Goal: Information Seeking & Learning: Learn about a topic

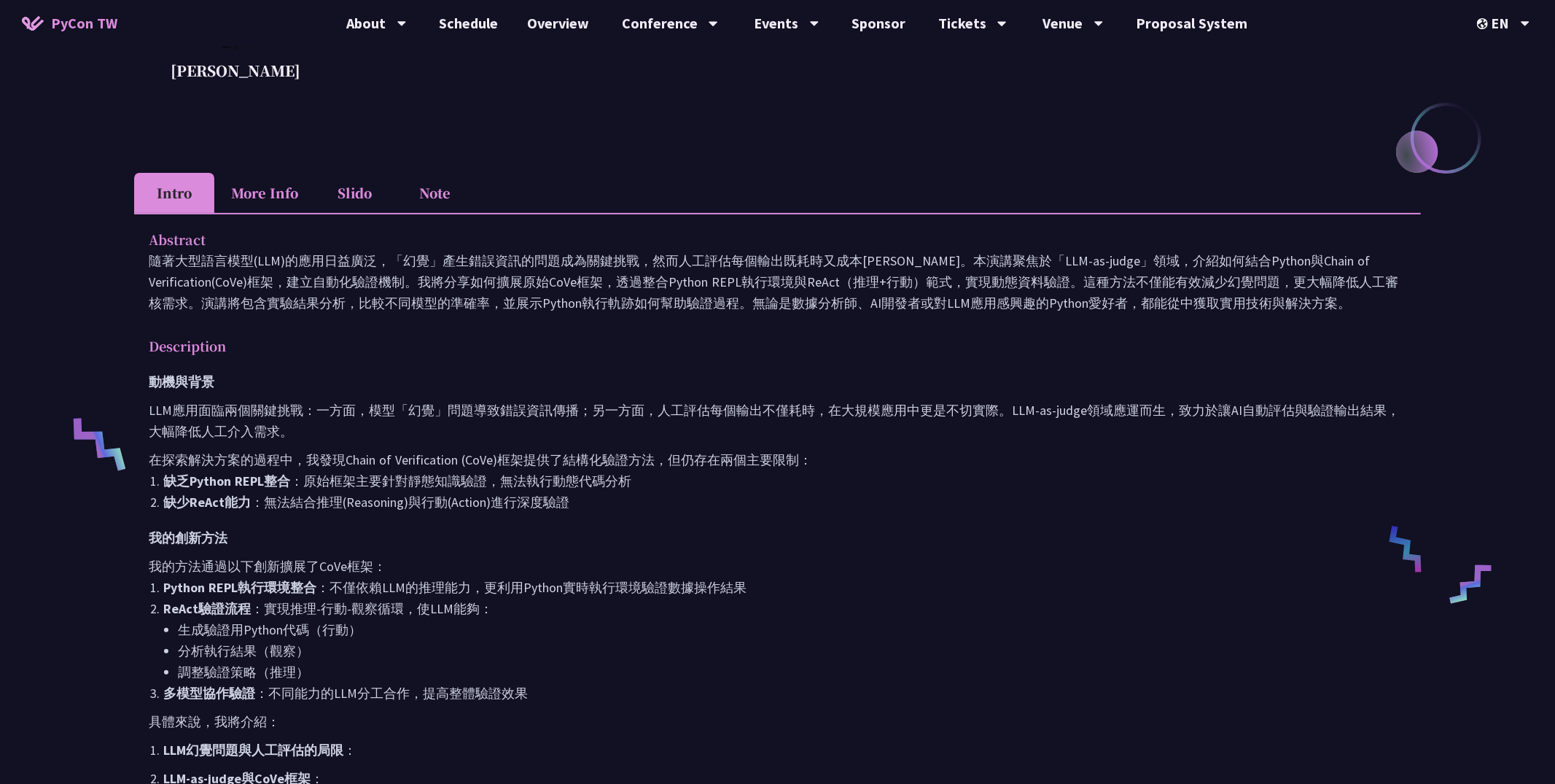
scroll to position [169, 0]
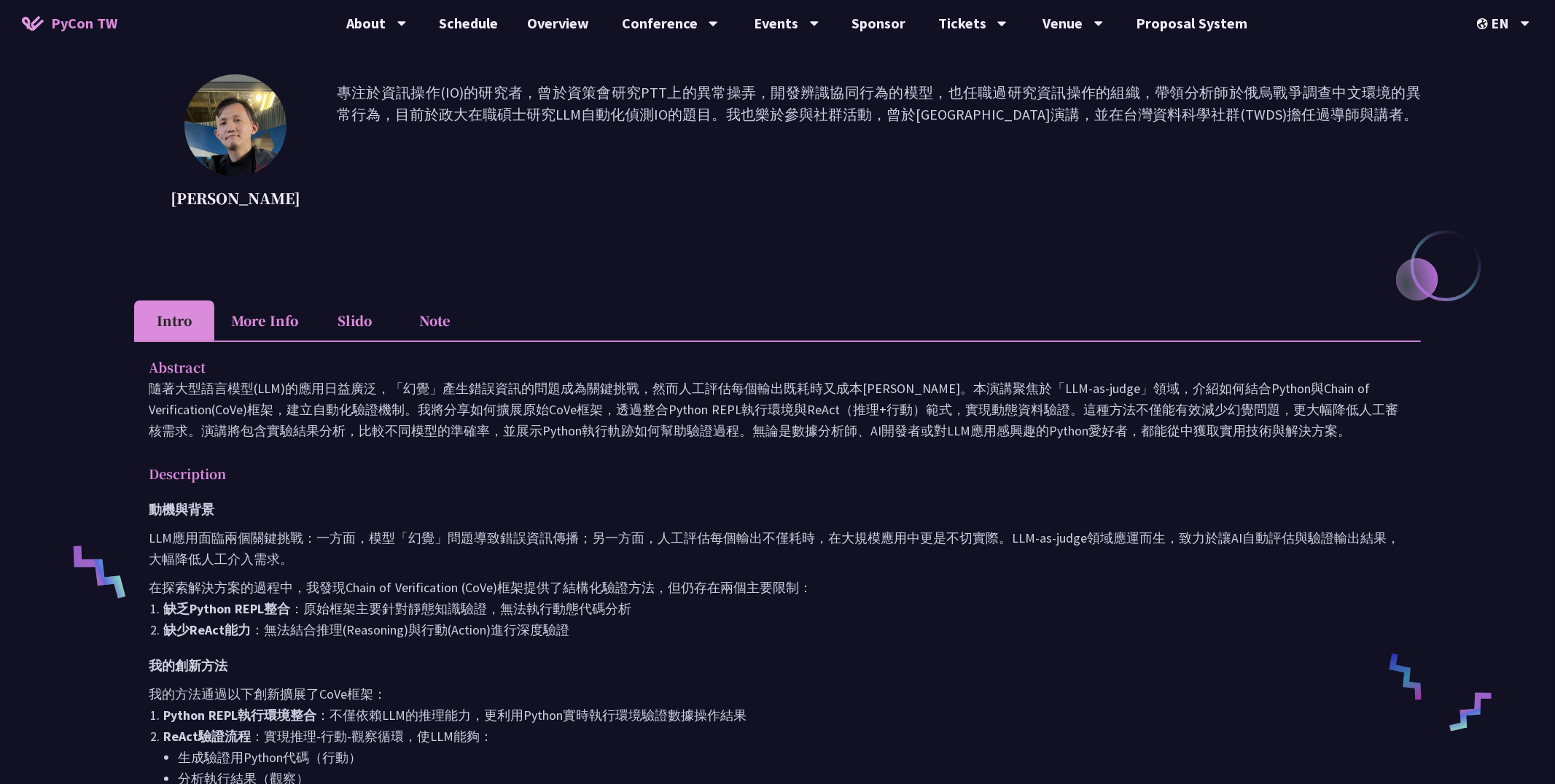
click at [428, 314] on li "Note" at bounding box center [435, 320] width 80 height 40
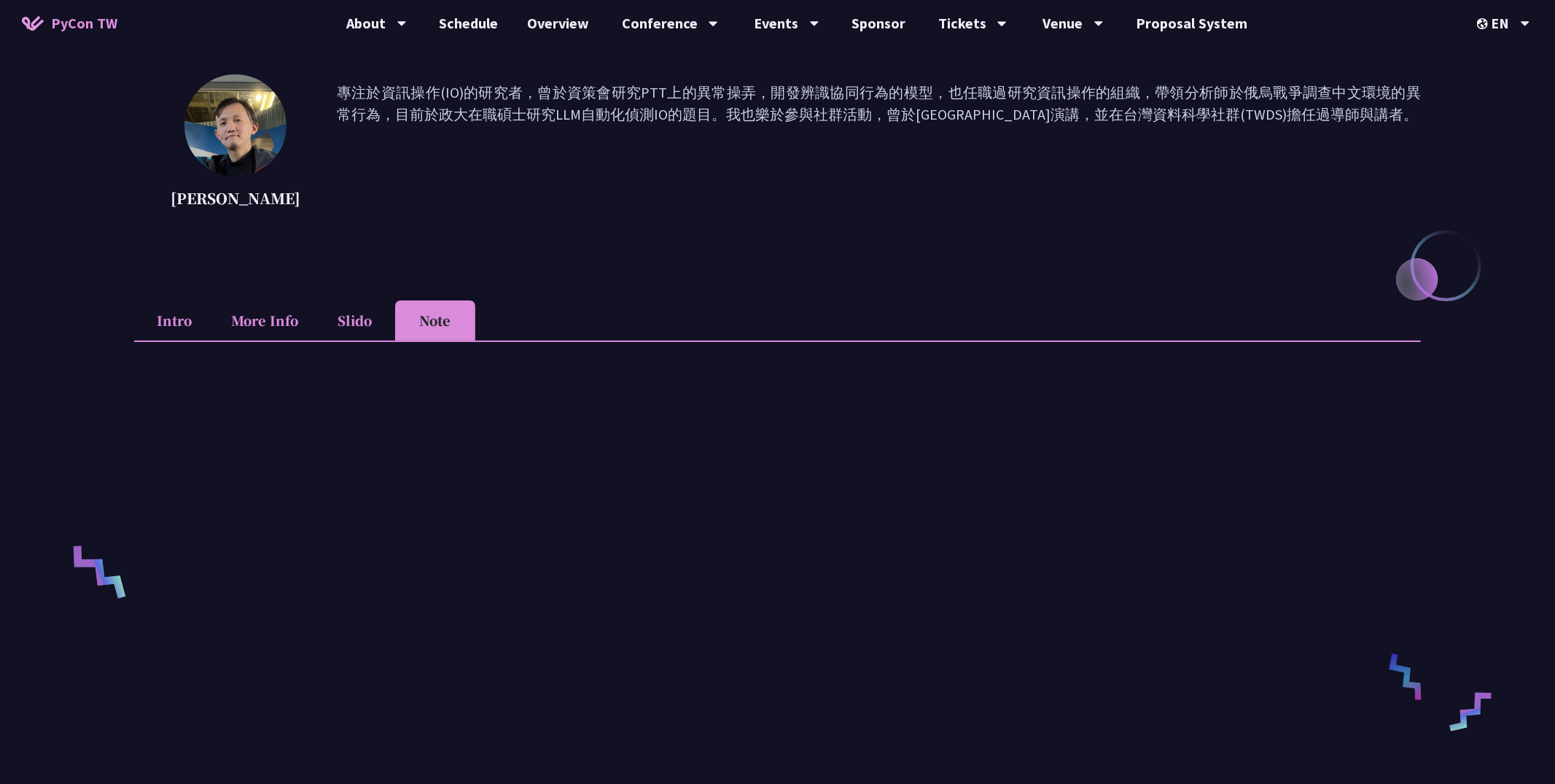
click at [352, 306] on li "Slido" at bounding box center [355, 320] width 80 height 40
click at [448, 316] on li "Note" at bounding box center [435, 320] width 80 height 40
click at [365, 321] on li "Slido" at bounding box center [355, 320] width 80 height 40
click at [458, 320] on li "Note" at bounding box center [435, 320] width 80 height 40
click at [283, 327] on li "More Info" at bounding box center [264, 320] width 101 height 40
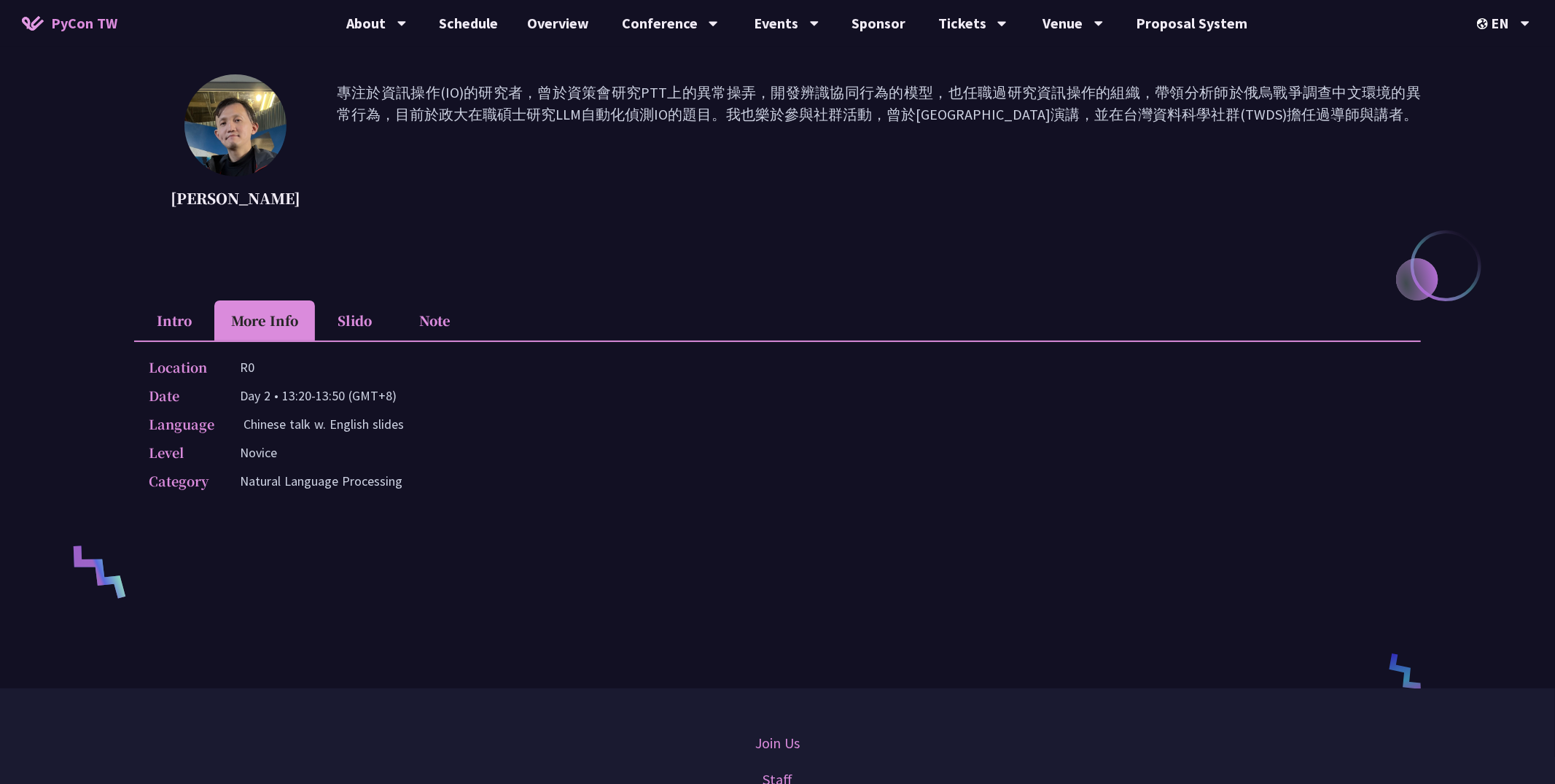
drag, startPoint x: 240, startPoint y: 427, endPoint x: 522, endPoint y: 421, distance: 282.1
click at [522, 421] on div "Language Chinese talk w. English slides" at bounding box center [774, 424] width 1251 height 21
click at [102, 28] on span "PyCon TW" at bounding box center [84, 22] width 66 height 21
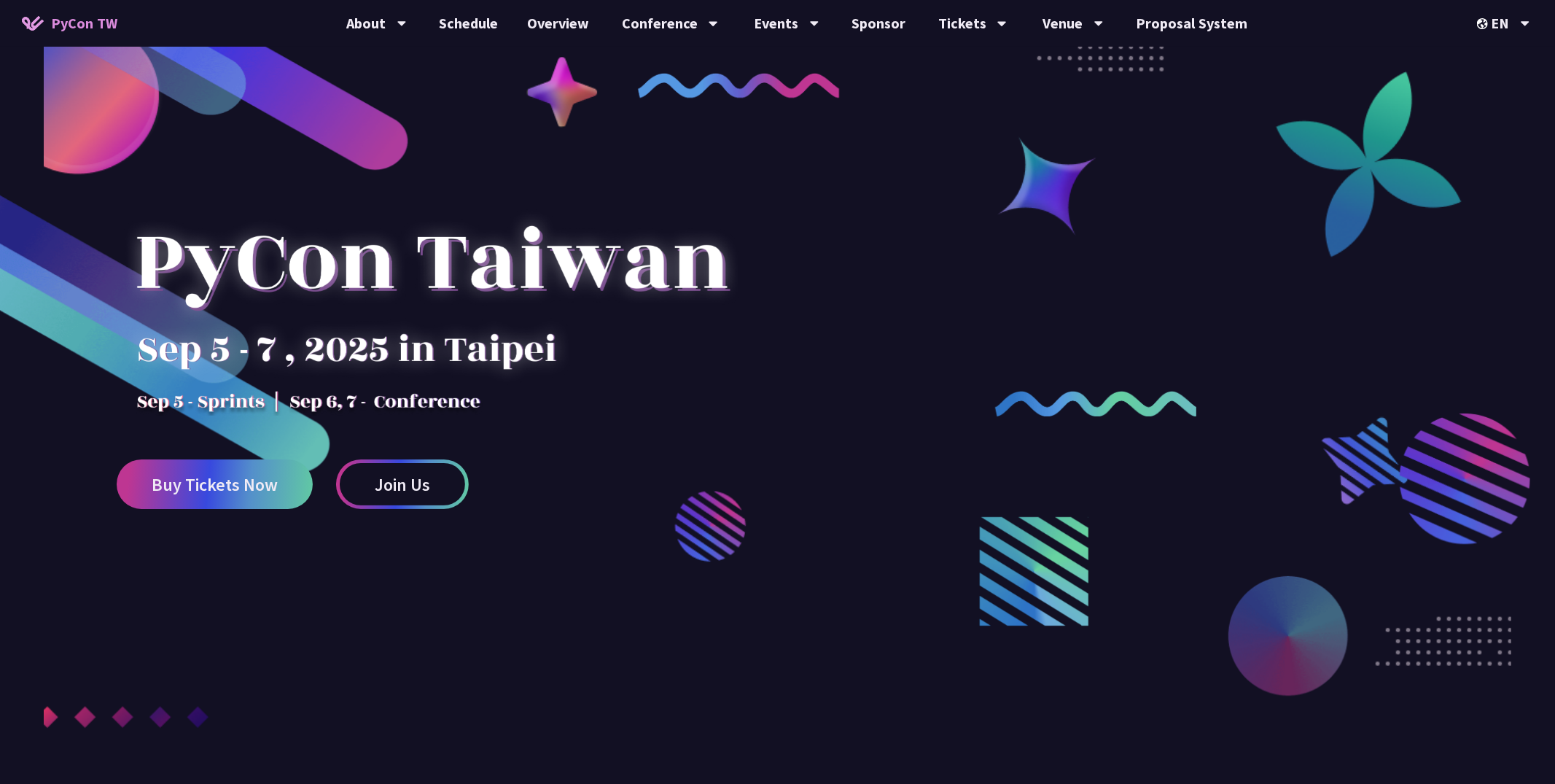
scroll to position [3, 0]
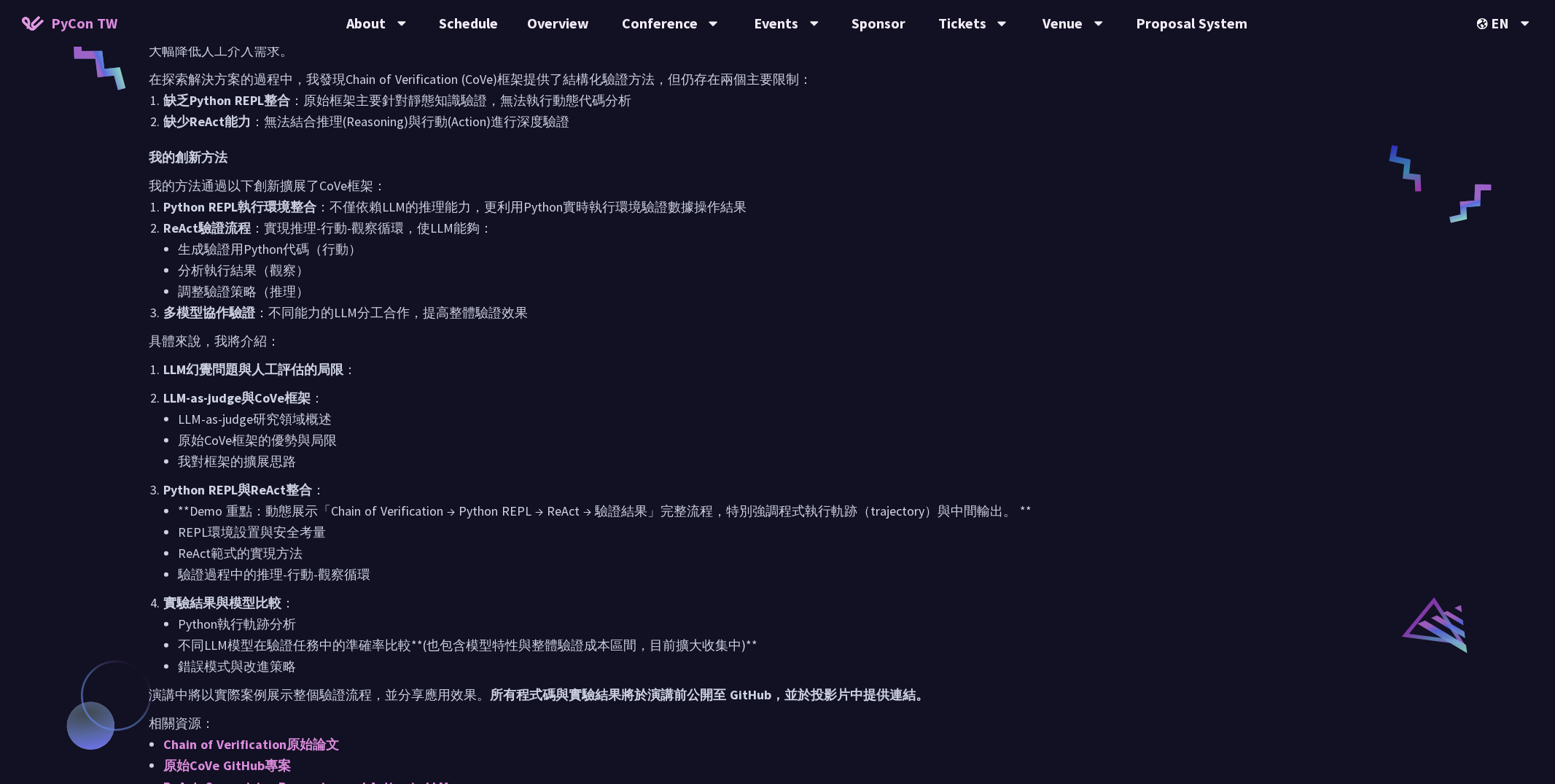
scroll to position [702, 0]
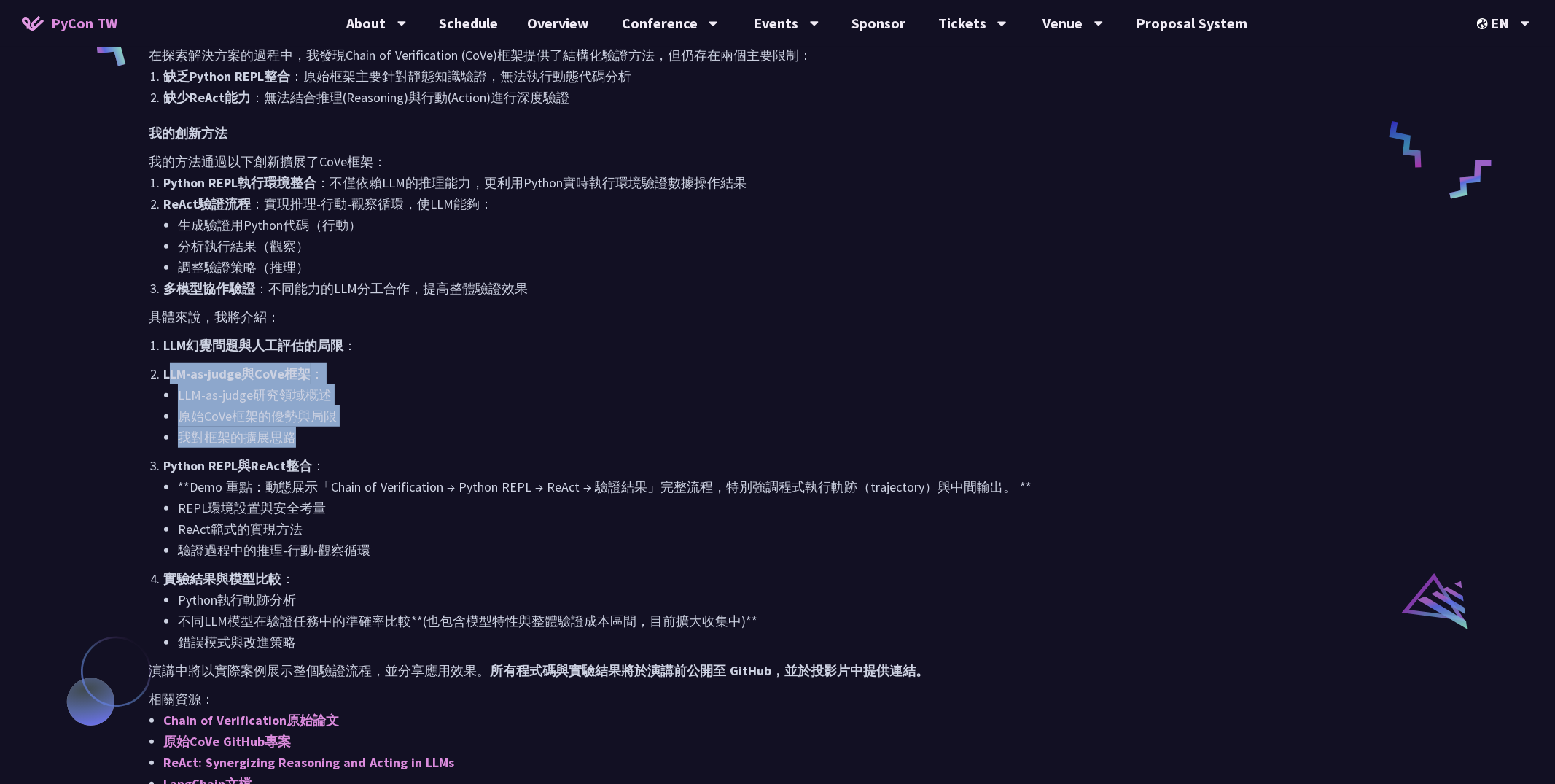
drag, startPoint x: 167, startPoint y: 377, endPoint x: 516, endPoint y: 451, distance: 356.8
click at [516, 451] on ol "LLM幻覺問題與人工評估的局限 ： LLM-as-judge與CoVe框架 ： LLM-as-judge研究領域概述 原始CoVe框架的優勢與局限 我對框架的…" at bounding box center [778, 493] width 1257 height 318
copy ol "LM-as-judge與CoVe框架 ： LLM-as-judge研究領域概述 原始CoVe框架的優勢與局限 我對框架的擴展思路"
click at [642, 395] on li "LLM-as-judge研究領域概述" at bounding box center [791, 395] width 1228 height 21
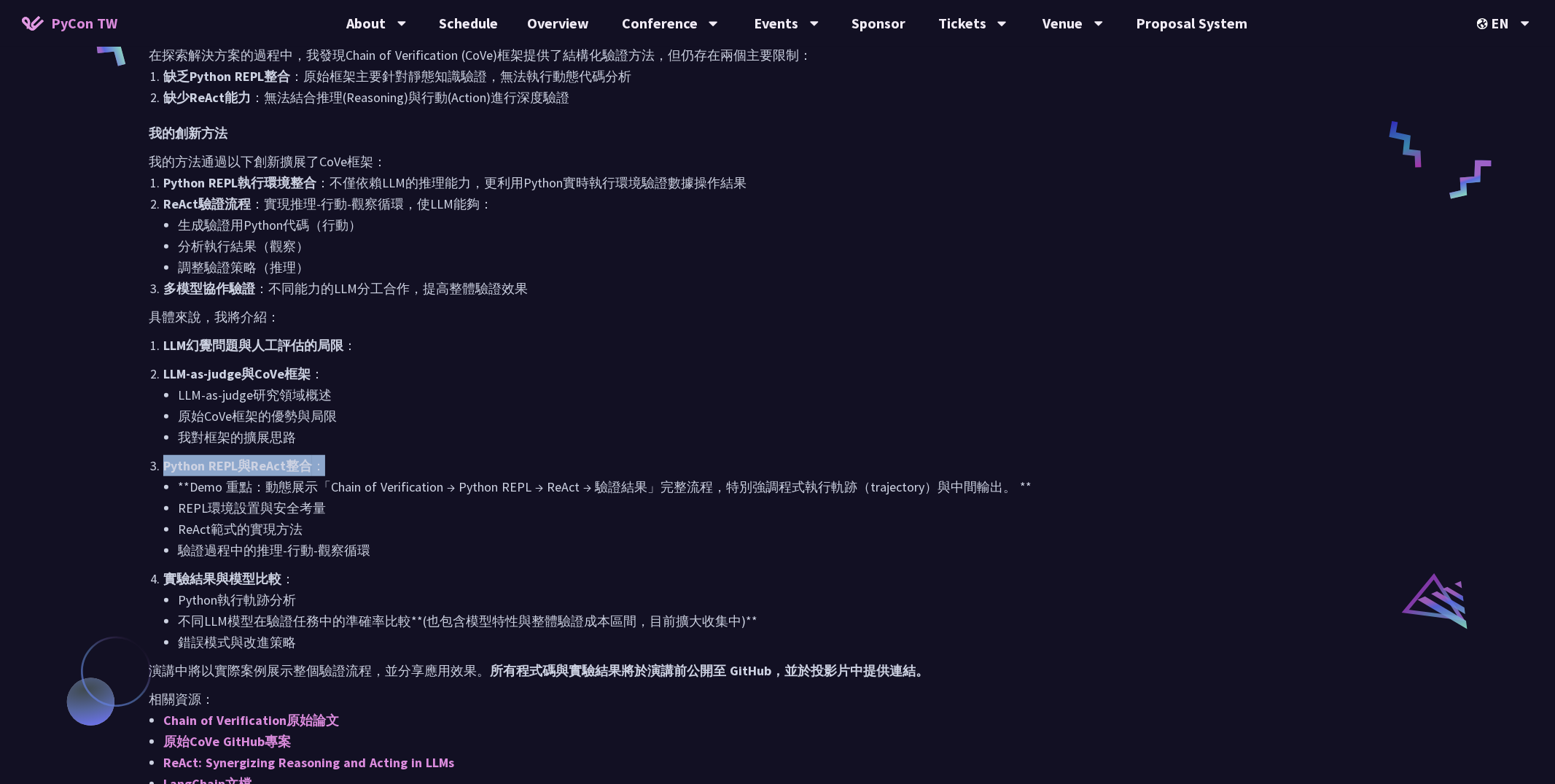
drag, startPoint x: 163, startPoint y: 466, endPoint x: 484, endPoint y: 455, distance: 321.2
click at [484, 455] on p "Python REPL與ReAct整合 ：" at bounding box center [784, 465] width 1243 height 21
copy p "Python REPL與ReAct整合 ："
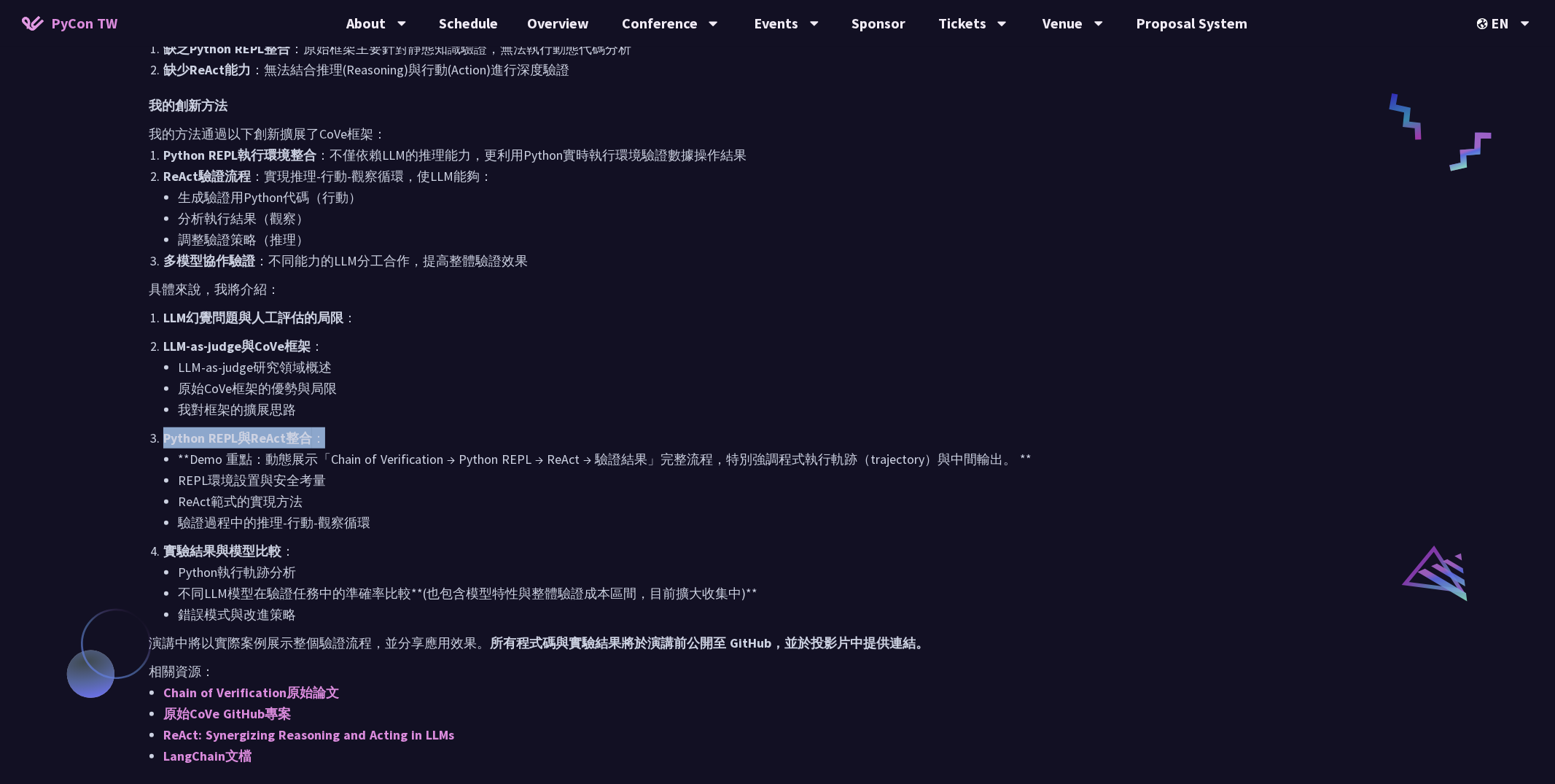
scroll to position [735, 0]
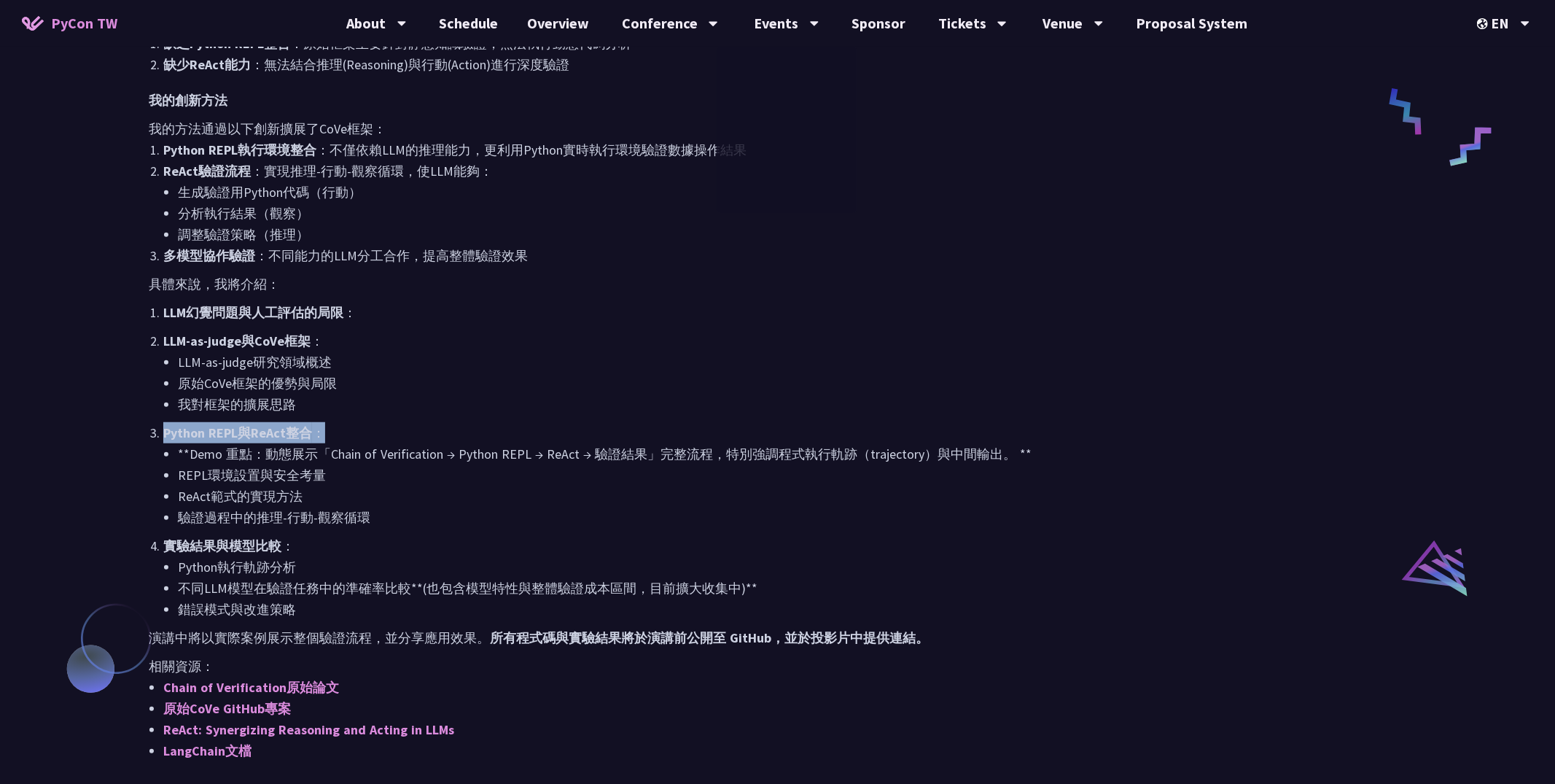
click at [545, 428] on p "Python REPL與ReAct整合 ：" at bounding box center [784, 432] width 1243 height 21
drag, startPoint x: 164, startPoint y: 434, endPoint x: 311, endPoint y: 434, distance: 147.0
click at [311, 434] on p "Python REPL與ReAct整合 ：" at bounding box center [784, 432] width 1243 height 21
copy strong "Python REPL與ReAct整合"
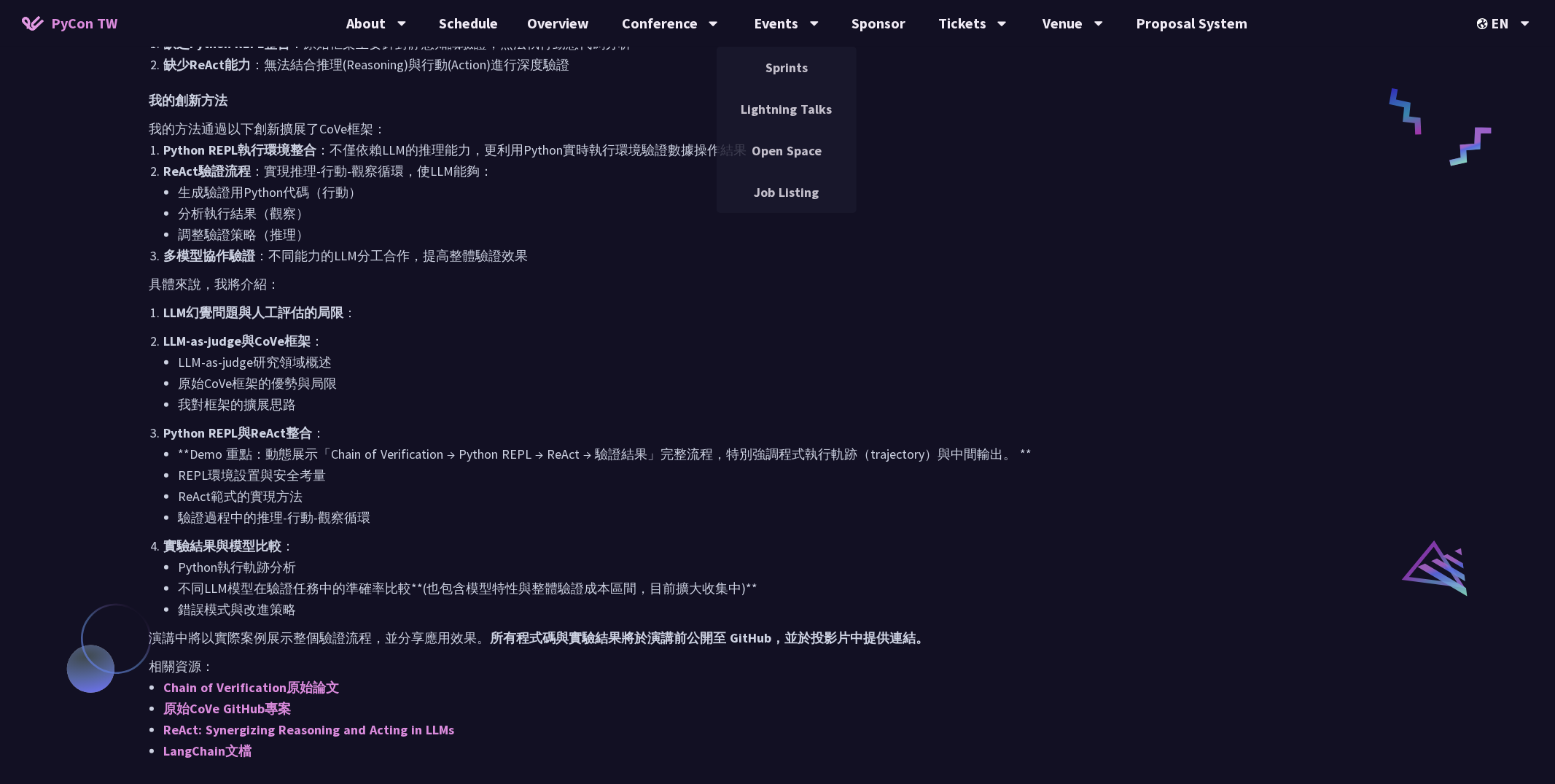
click at [310, 453] on li "**Demo 重點：動態展示「Chain of Verification → Python REPL → ReAct → 驗證結果」完整流程，特別強調程式執行…" at bounding box center [791, 453] width 1228 height 21
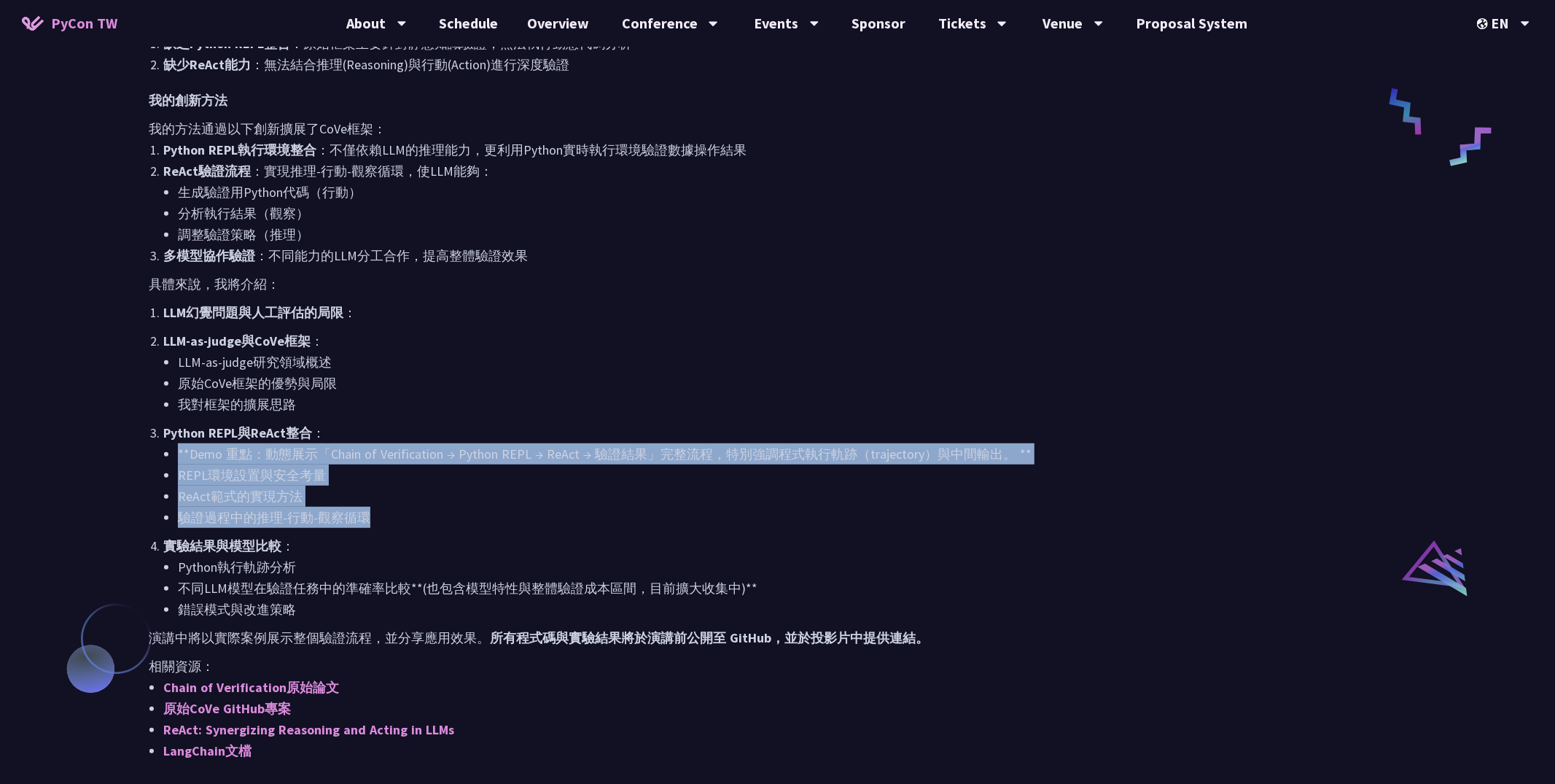
drag, startPoint x: 175, startPoint y: 454, endPoint x: 443, endPoint y: 526, distance: 277.5
click at [443, 526] on ul "**Demo 重點：動態展示「Chain of Verification → Python REPL → ReAct → 驗證結果」完整流程，特別強調程式執行…" at bounding box center [784, 485] width 1243 height 85
copy ul "**Demo 重點：動態展示「Chain of Verification → Python REPL → ReAct → 驗證結果」完整流程，特別強調程式執行…"
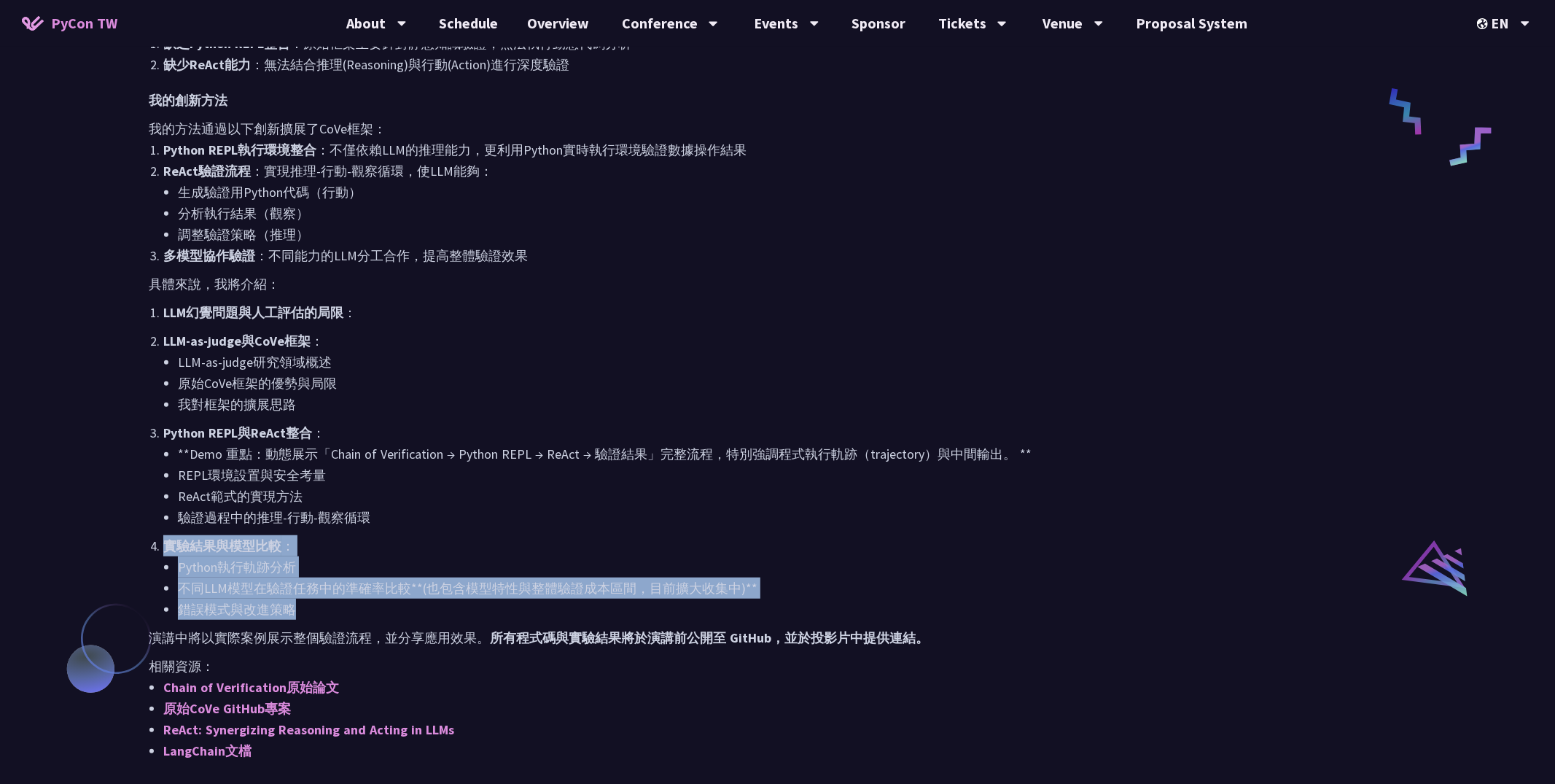
drag, startPoint x: 163, startPoint y: 539, endPoint x: 350, endPoint y: 606, distance: 198.6
click at [350, 606] on li "實驗結果與模型比較 ： Python執行軌跡分析 不同LLM模型在驗證任務中的準確率比較**(也包含模型特性與整體驗證成本區間，目前擴大收集中)** 錯誤模式…" at bounding box center [784, 577] width 1243 height 85
copy li "實驗結果與模型比較 ： Python執行軌跡分析 不同LLM模型在驗證任務中的準確率比較**(也包含模型特性與整體驗證成本區間，目前擴大收集中)** 錯誤模式…"
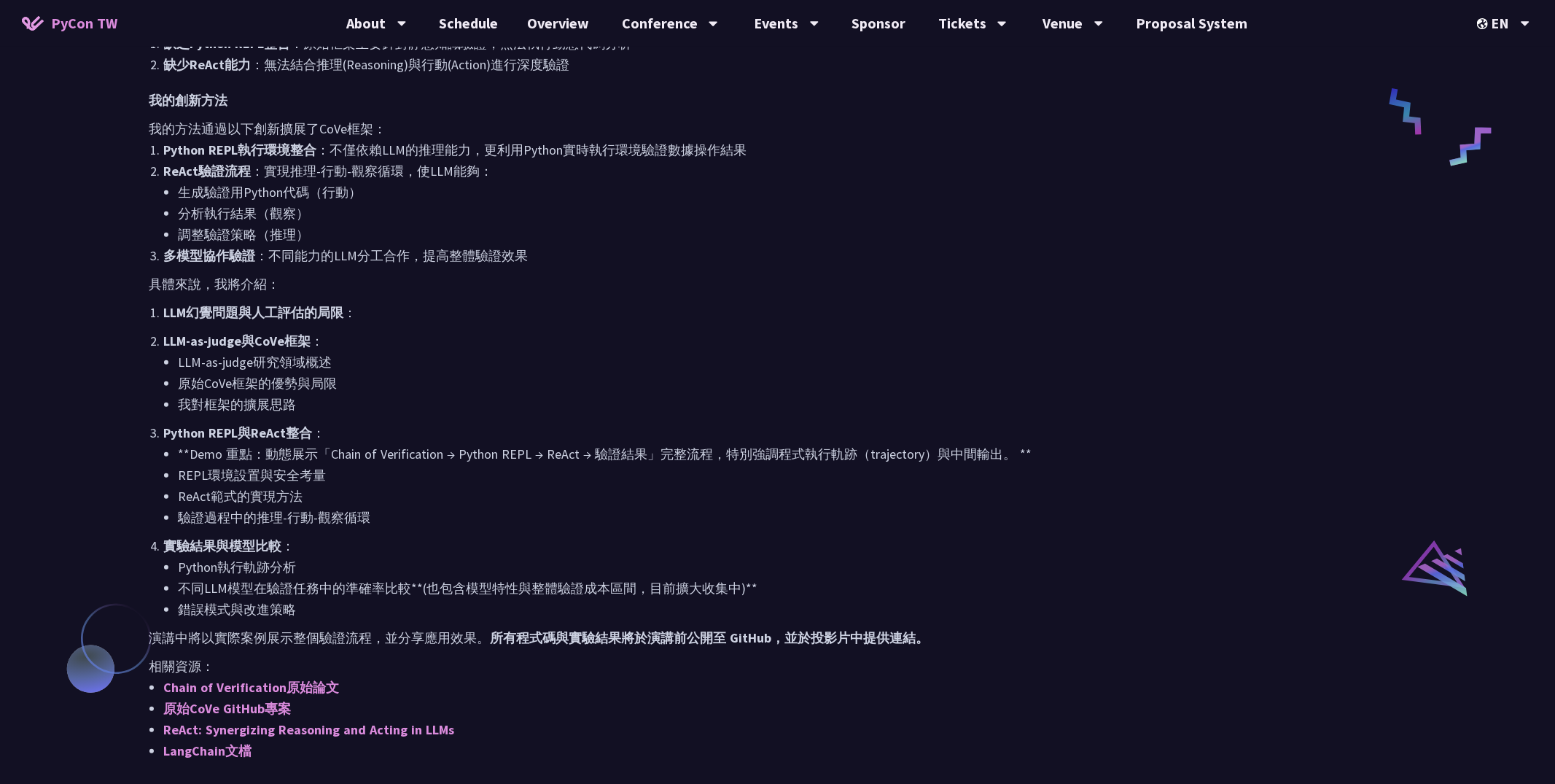
click at [701, 407] on li "我對框架的擴展思路" at bounding box center [791, 404] width 1228 height 21
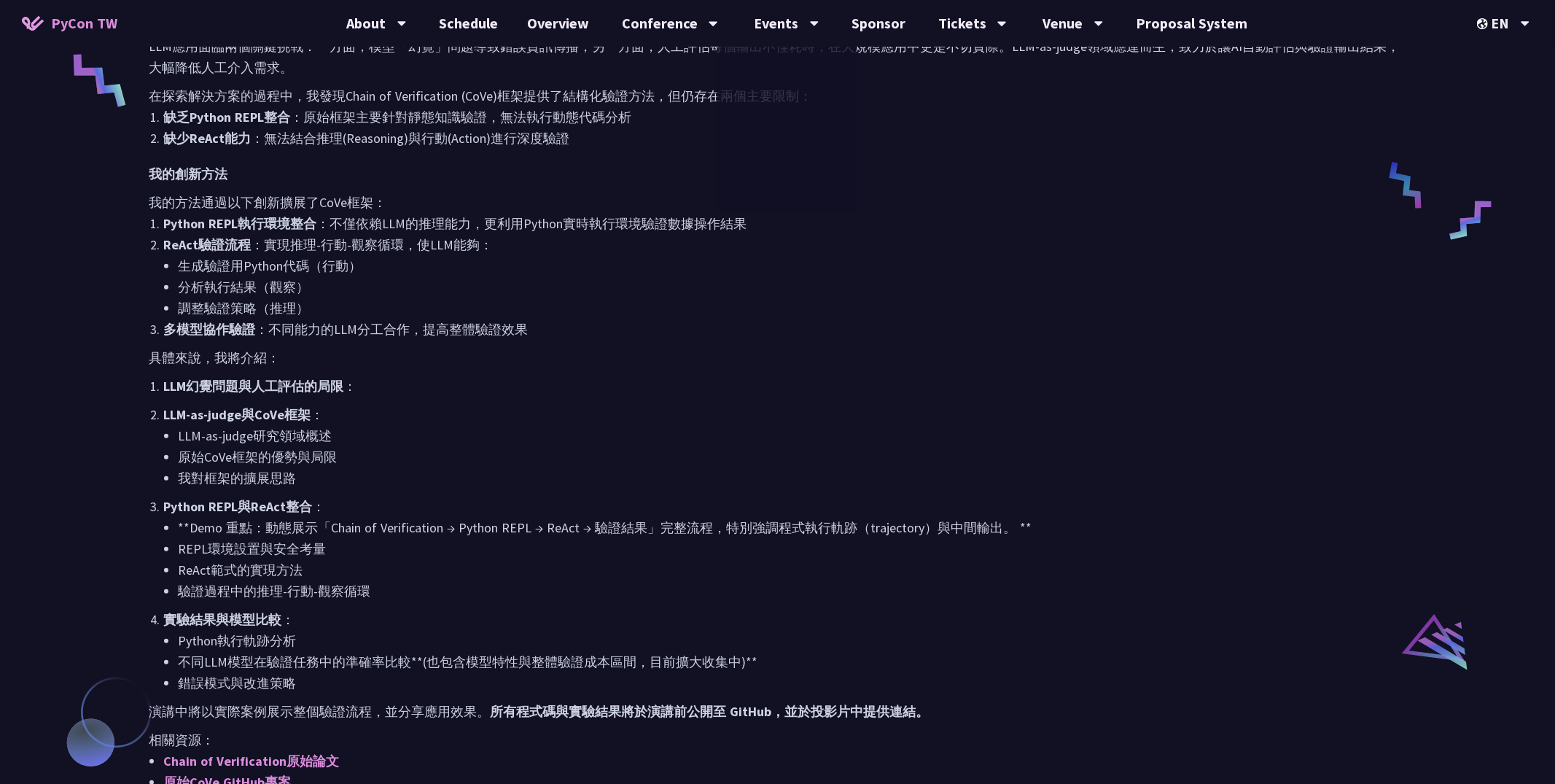
scroll to position [667, 0]
